Goal: Task Accomplishment & Management: Manage account settings

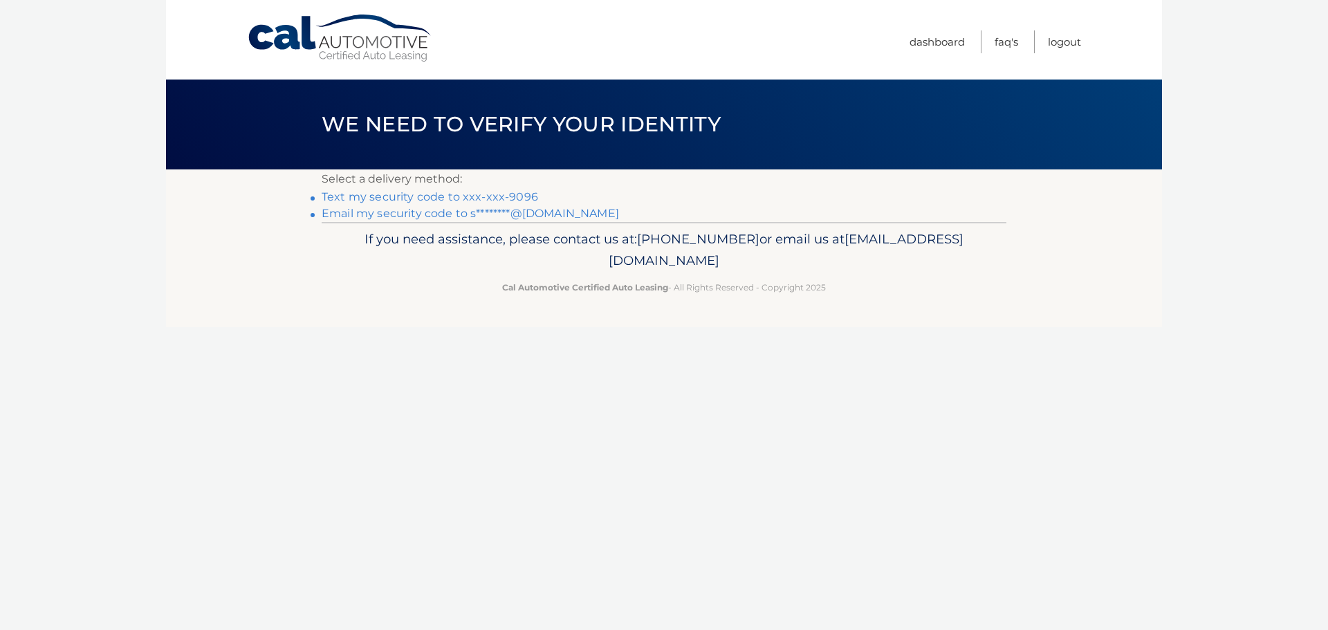
click at [488, 197] on link "Text my security code to xxx-xxx-9096" at bounding box center [430, 196] width 217 height 13
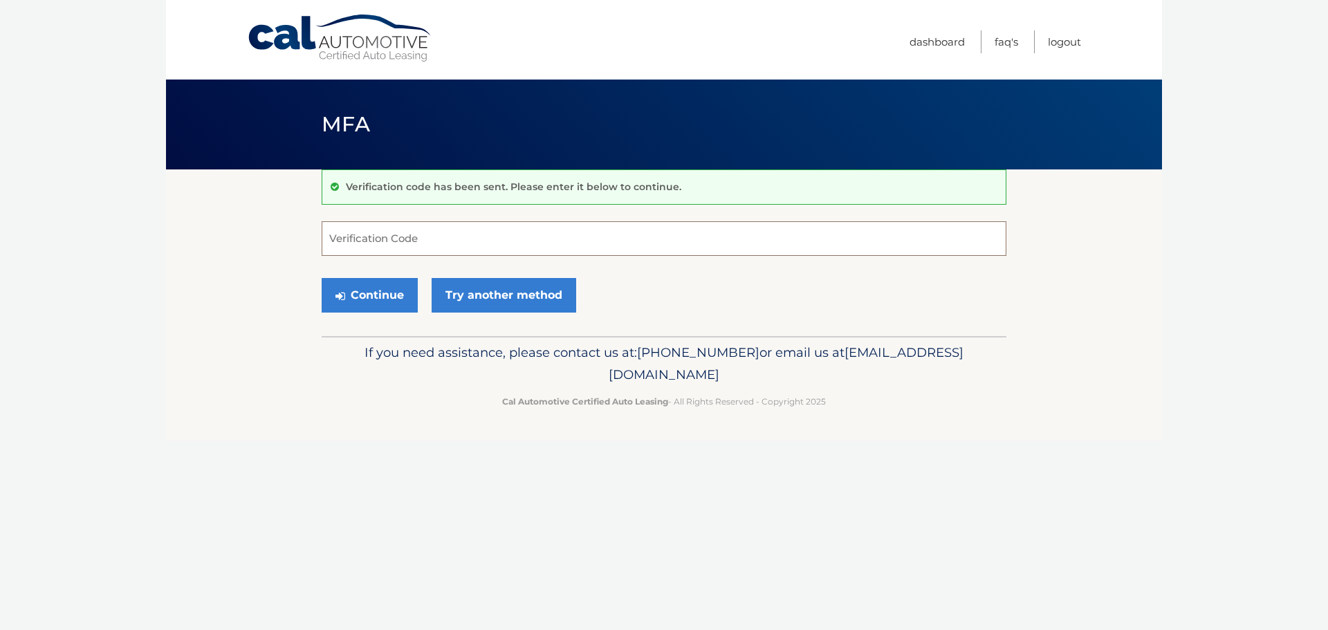
click at [436, 237] on input "Verification Code" at bounding box center [664, 238] width 685 height 35
type input "748325"
click at [372, 297] on button "Continue" at bounding box center [370, 295] width 96 height 35
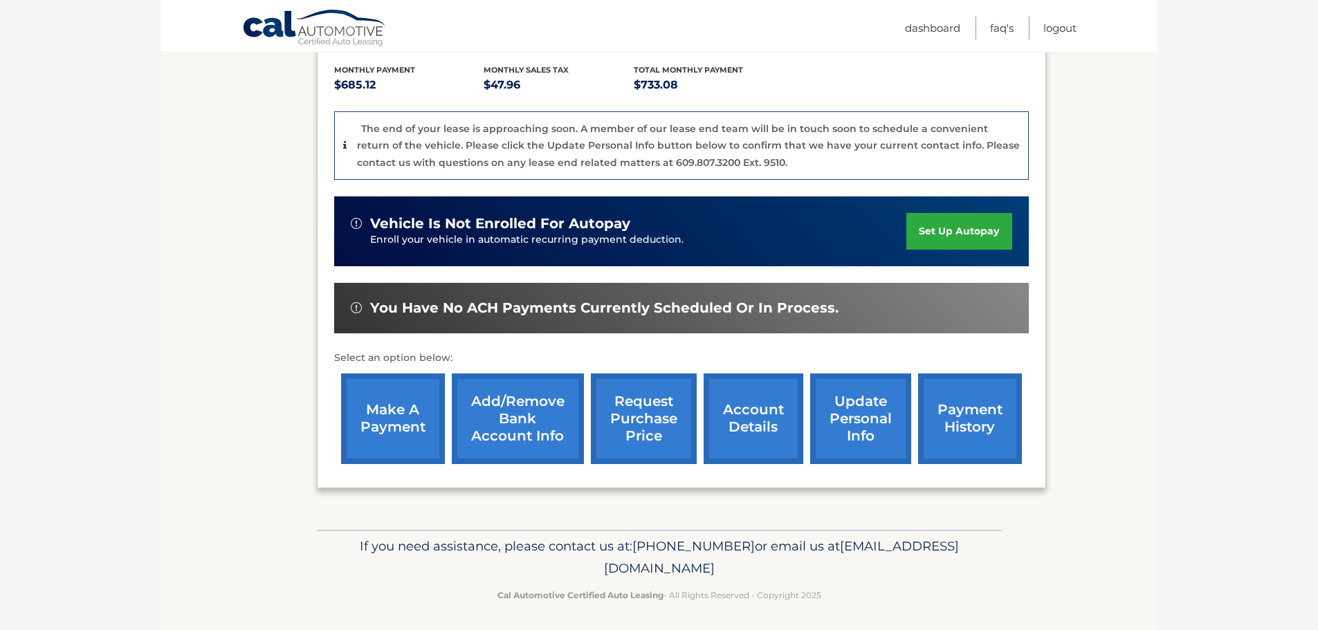
scroll to position [294, 0]
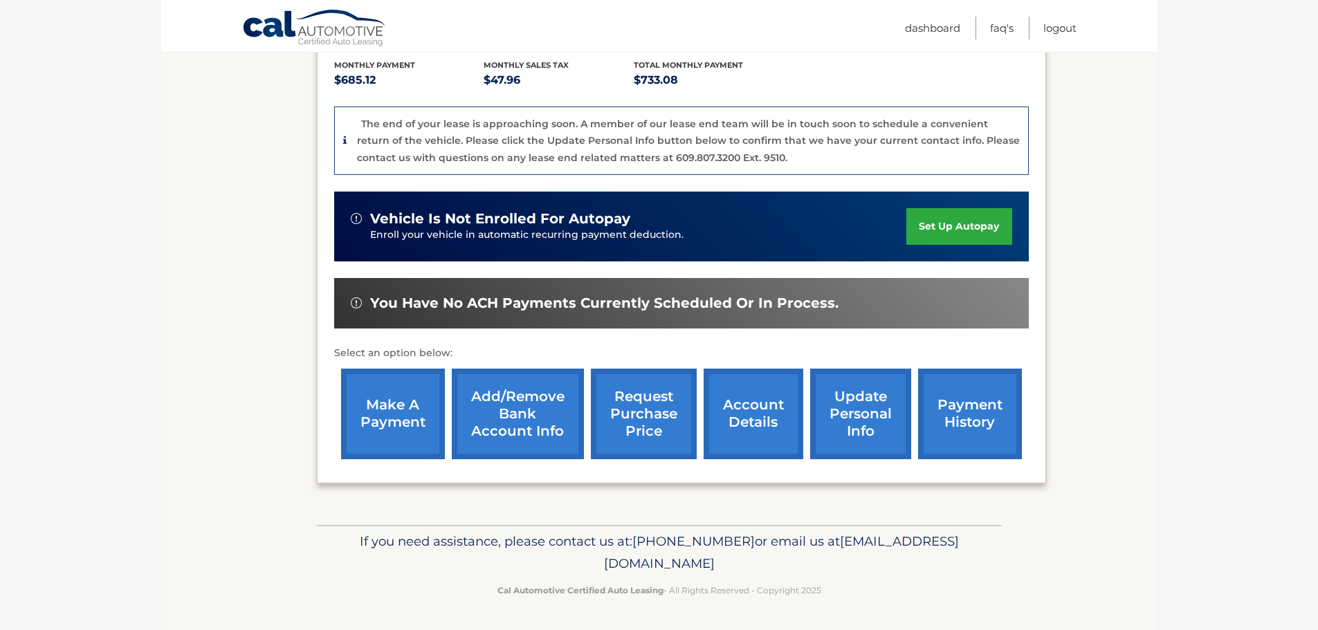
click at [391, 414] on link "make a payment" at bounding box center [393, 414] width 104 height 91
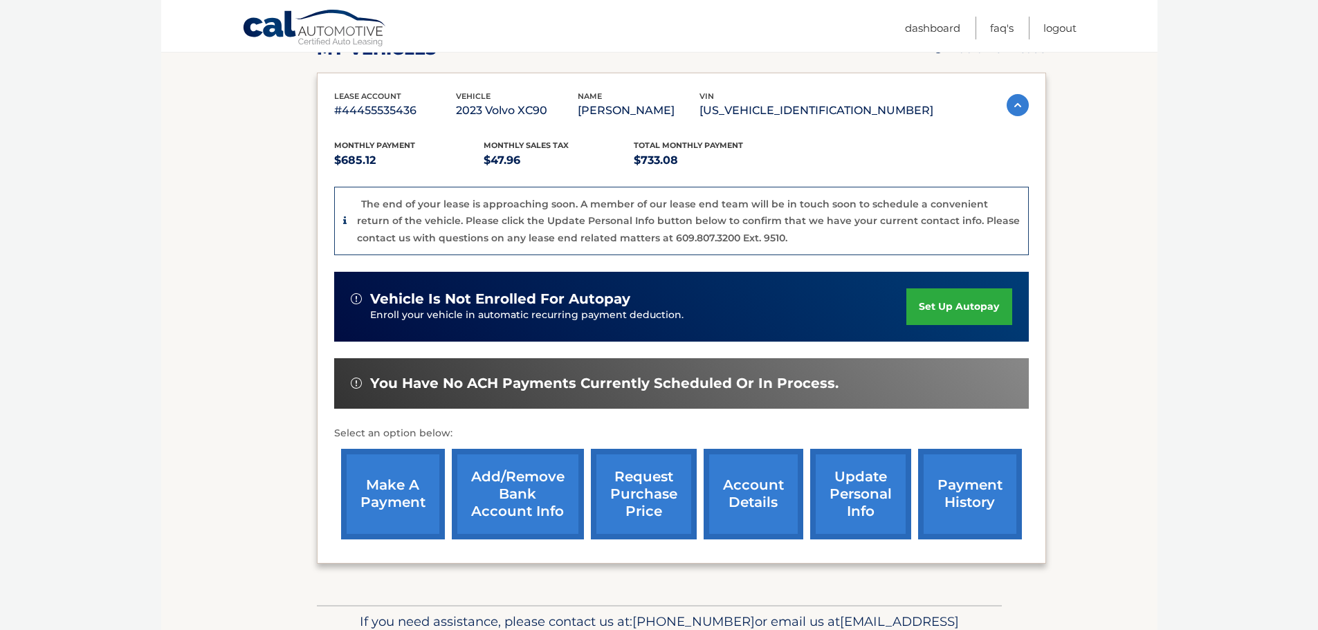
scroll to position [213, 0]
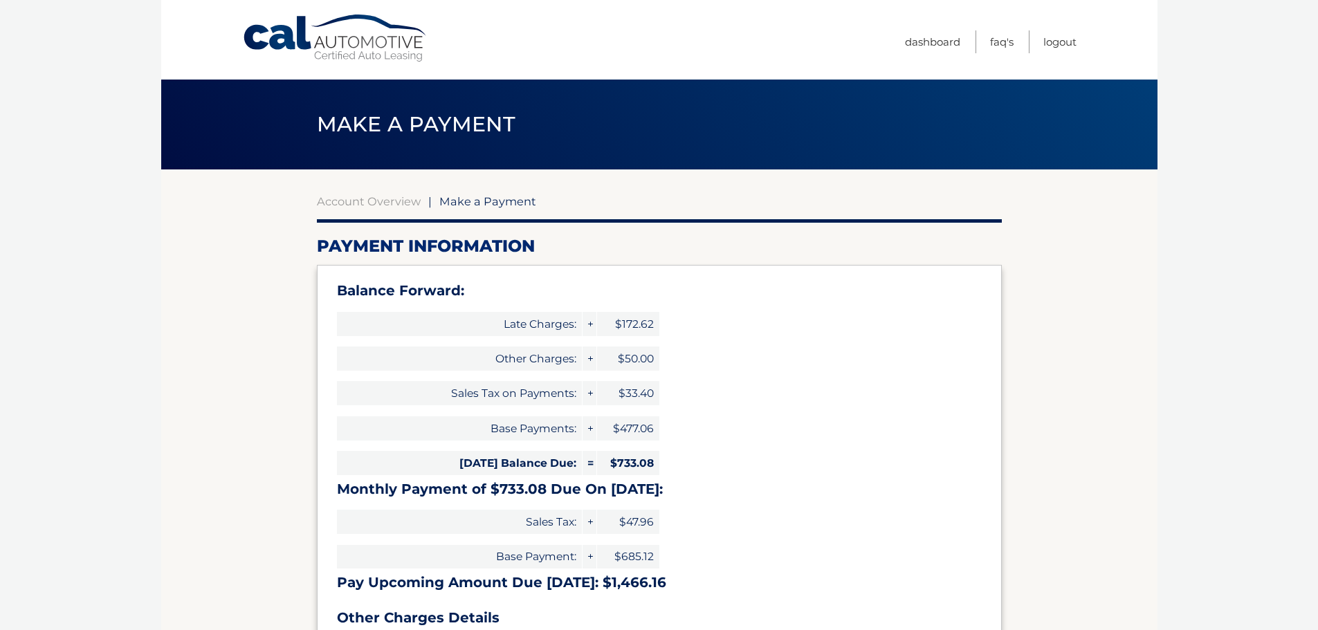
select select "Mzg4MmYxNWUtMTk2ZC00MThkLWJiYjgtOWQxOTE4NjNmNTUw"
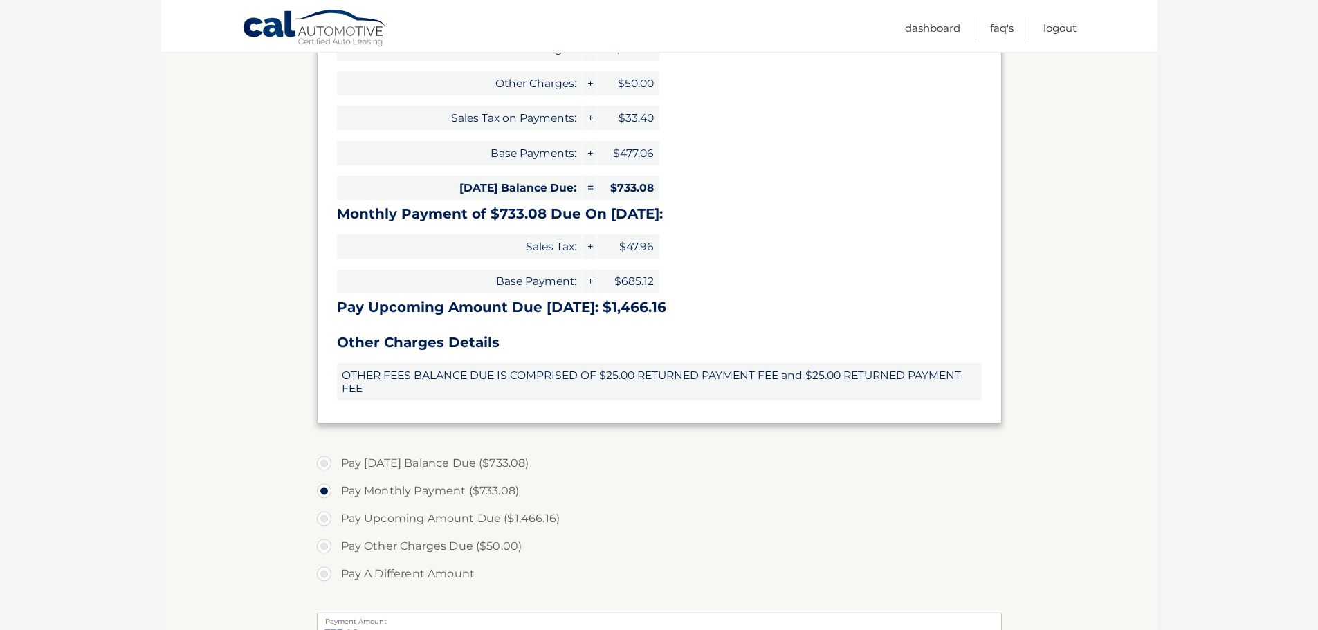
scroll to position [276, 0]
click at [328, 466] on label "Pay Today's Balance Due ($733.08)" at bounding box center [659, 463] width 685 height 28
click at [328, 466] on input "Pay Today's Balance Due ($733.08)" at bounding box center [329, 460] width 14 height 22
radio input "true"
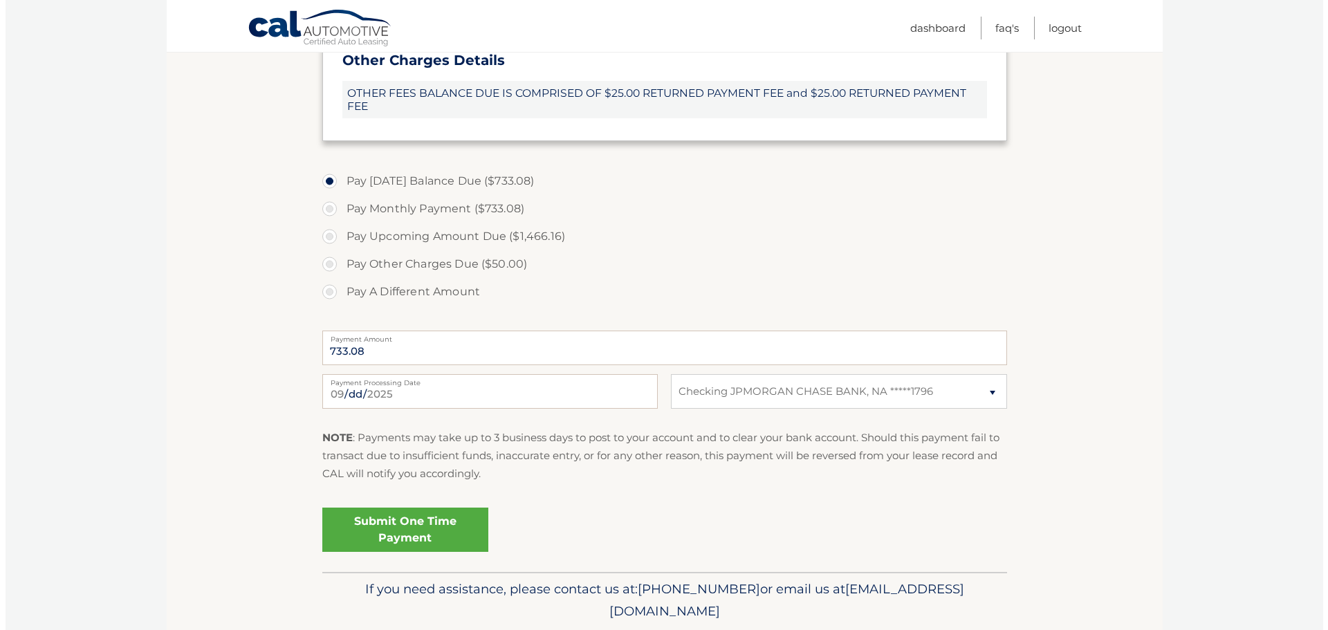
scroll to position [558, 0]
click at [431, 518] on link "Submit One Time Payment" at bounding box center [400, 529] width 166 height 44
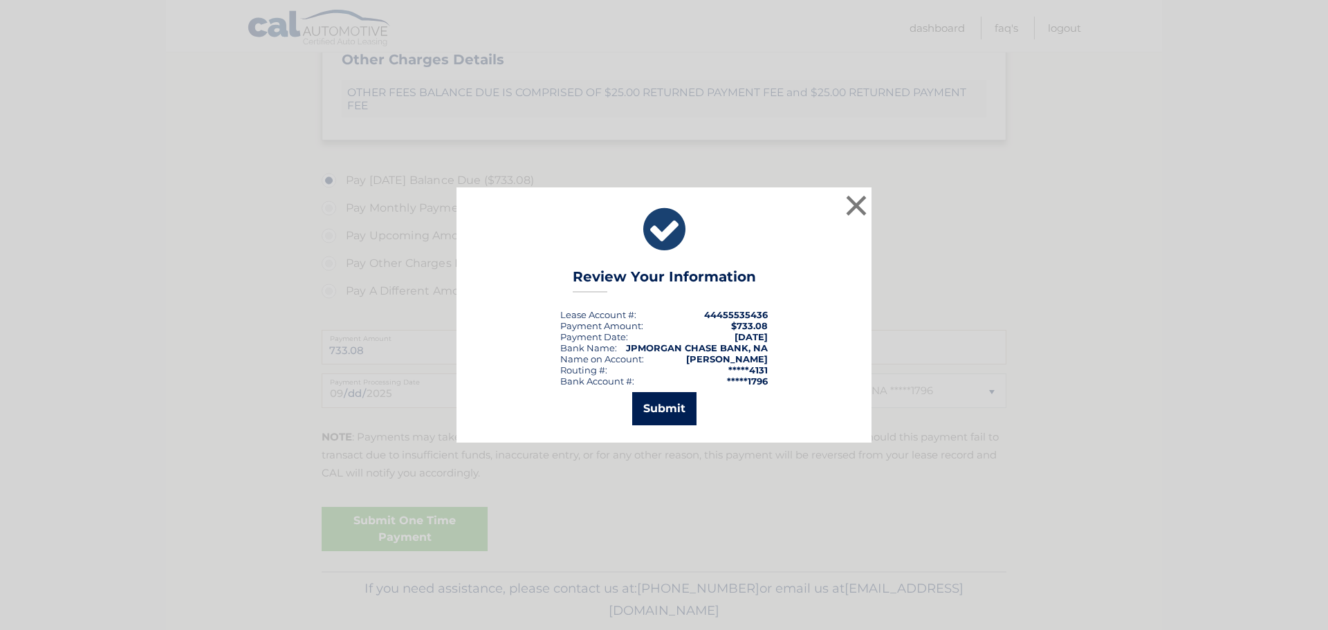
click at [656, 396] on button "Submit" at bounding box center [664, 408] width 64 height 33
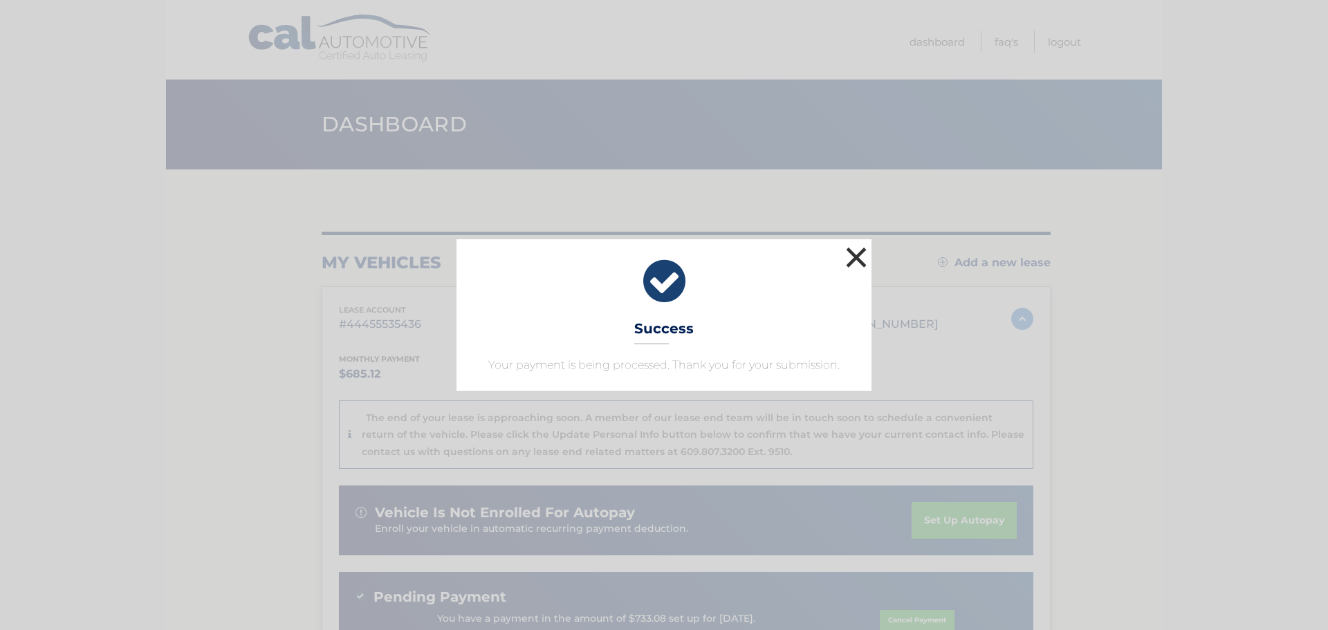
click at [865, 260] on button "×" at bounding box center [857, 257] width 28 height 28
